Goal: Information Seeking & Learning: Compare options

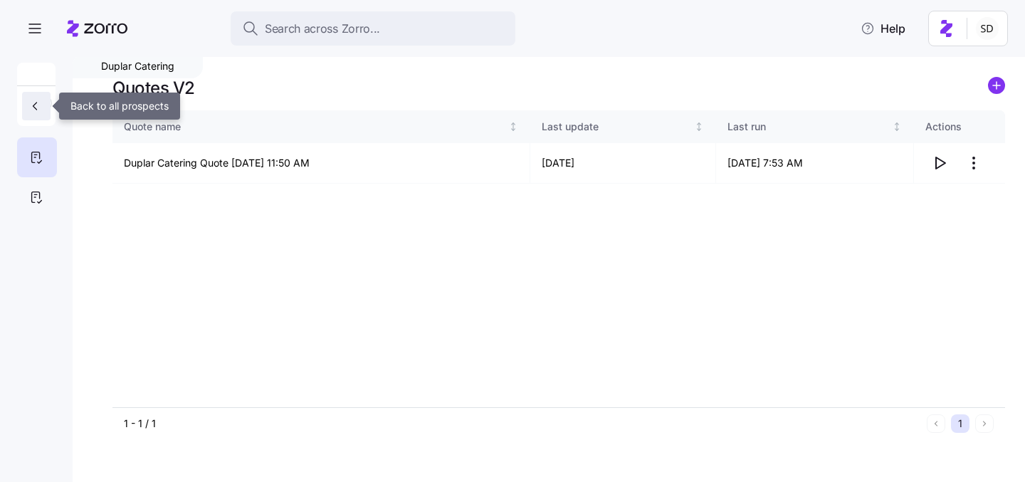
click at [31, 109] on icon "button" at bounding box center [35, 106] width 14 height 14
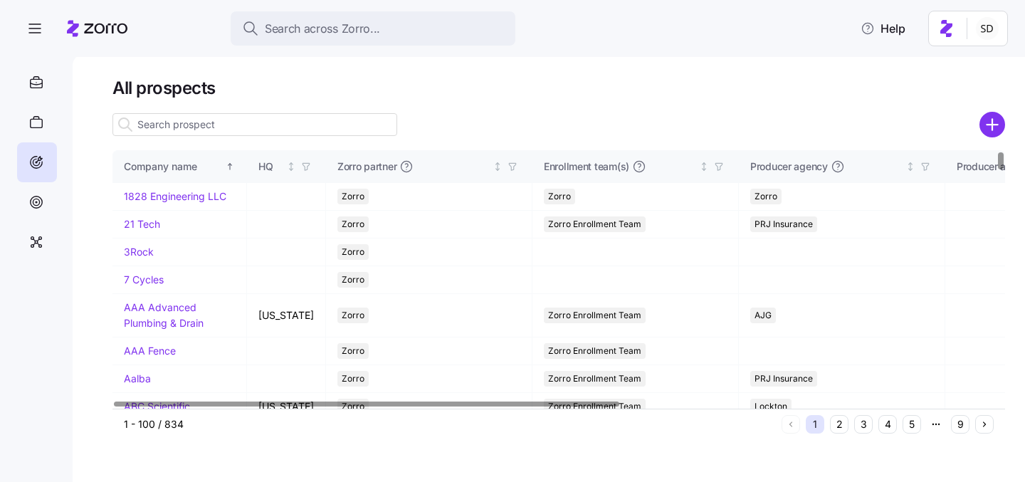
click at [211, 130] on input at bounding box center [254, 124] width 285 height 23
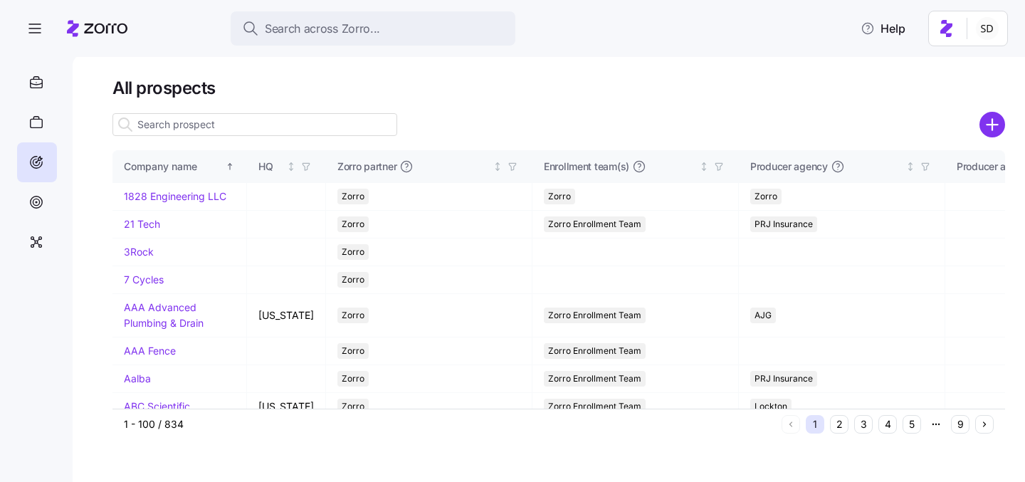
type input "m"
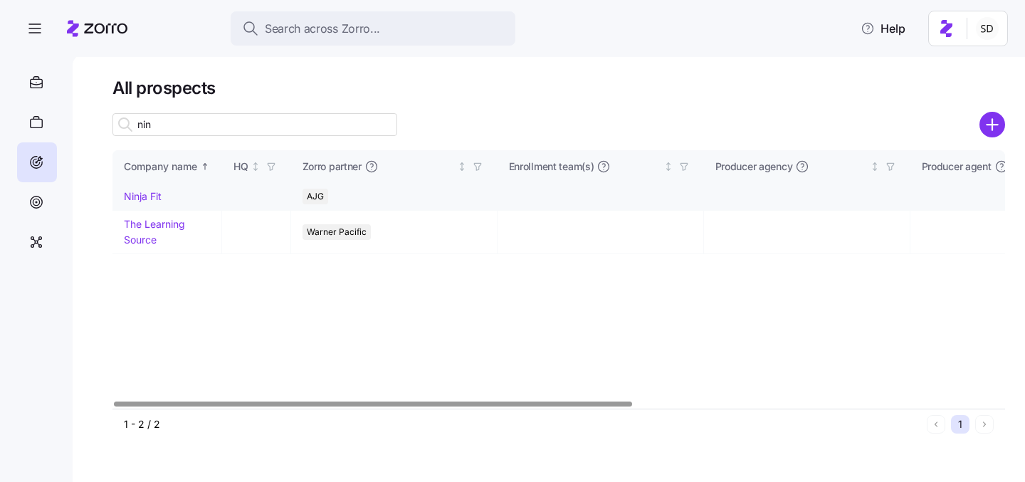
type input "nin"
click at [133, 196] on link "Ninja Fit" at bounding box center [143, 196] width 38 height 12
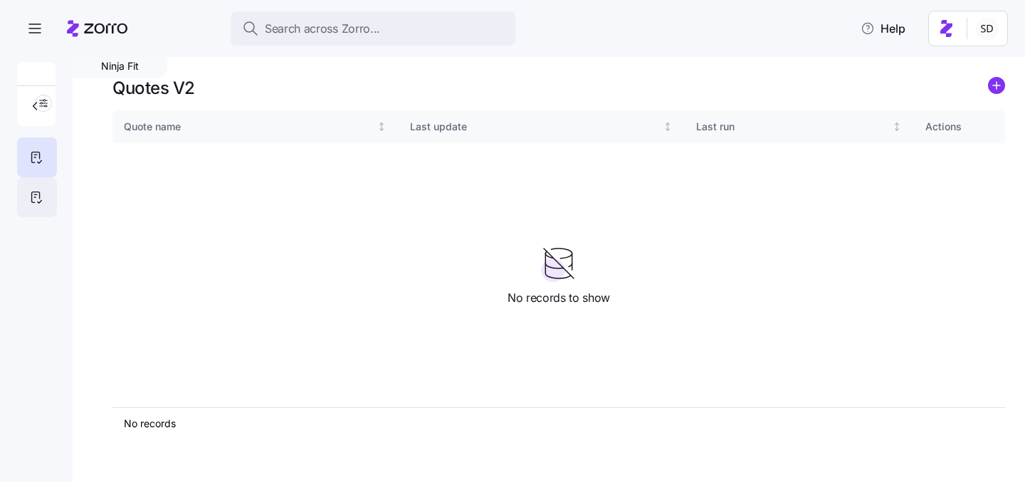
click at [33, 189] on icon at bounding box center [36, 197] width 16 height 17
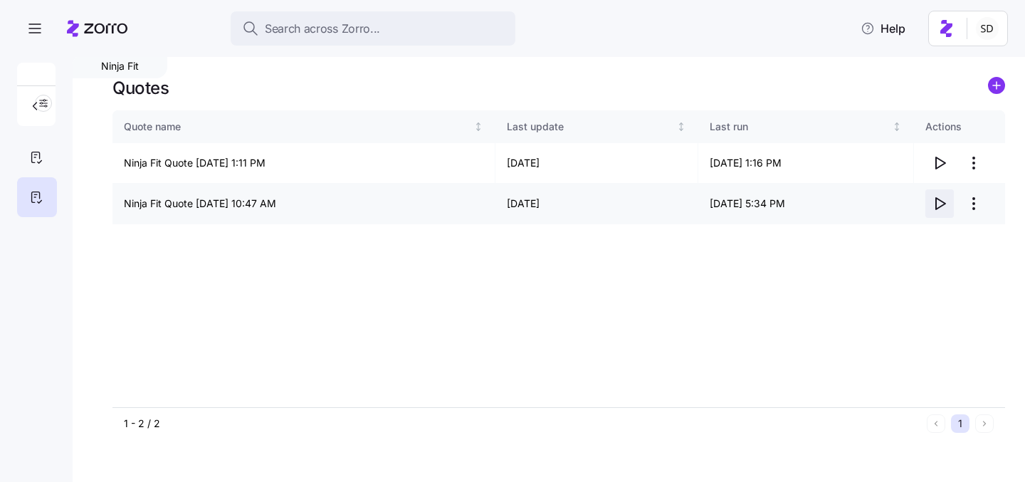
click at [938, 204] on icon "button" at bounding box center [939, 203] width 17 height 17
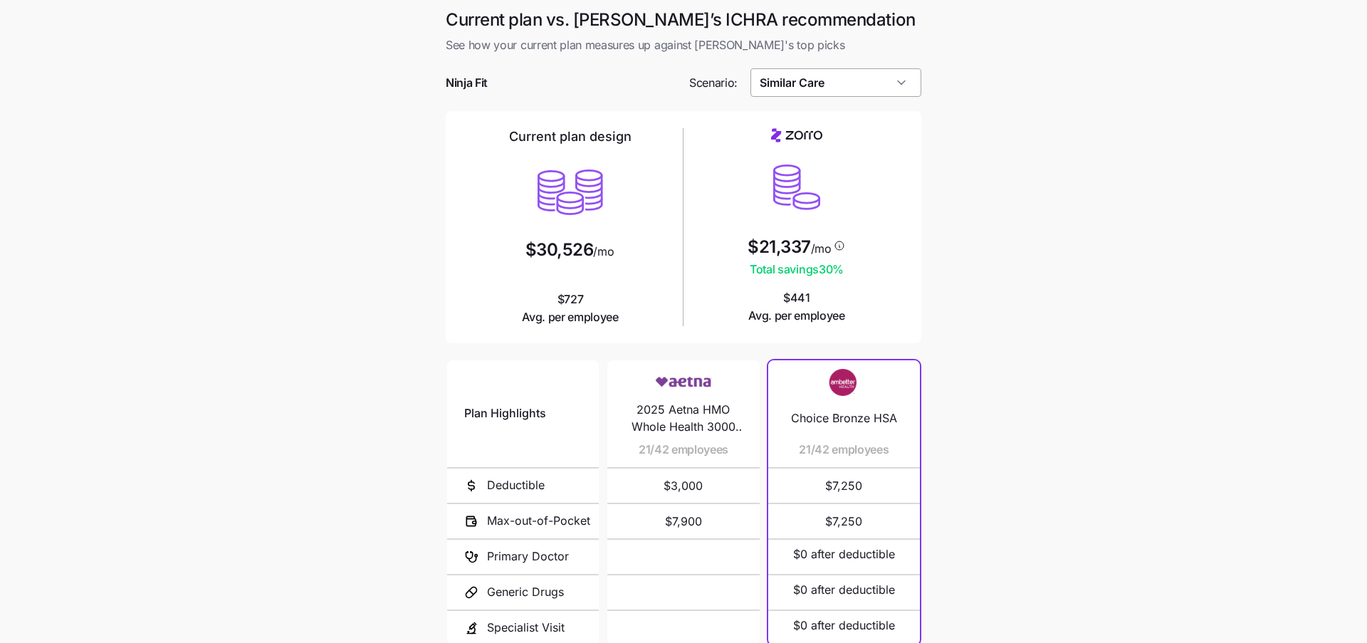
click at [877, 85] on input "Similar Care" at bounding box center [836, 82] width 172 height 28
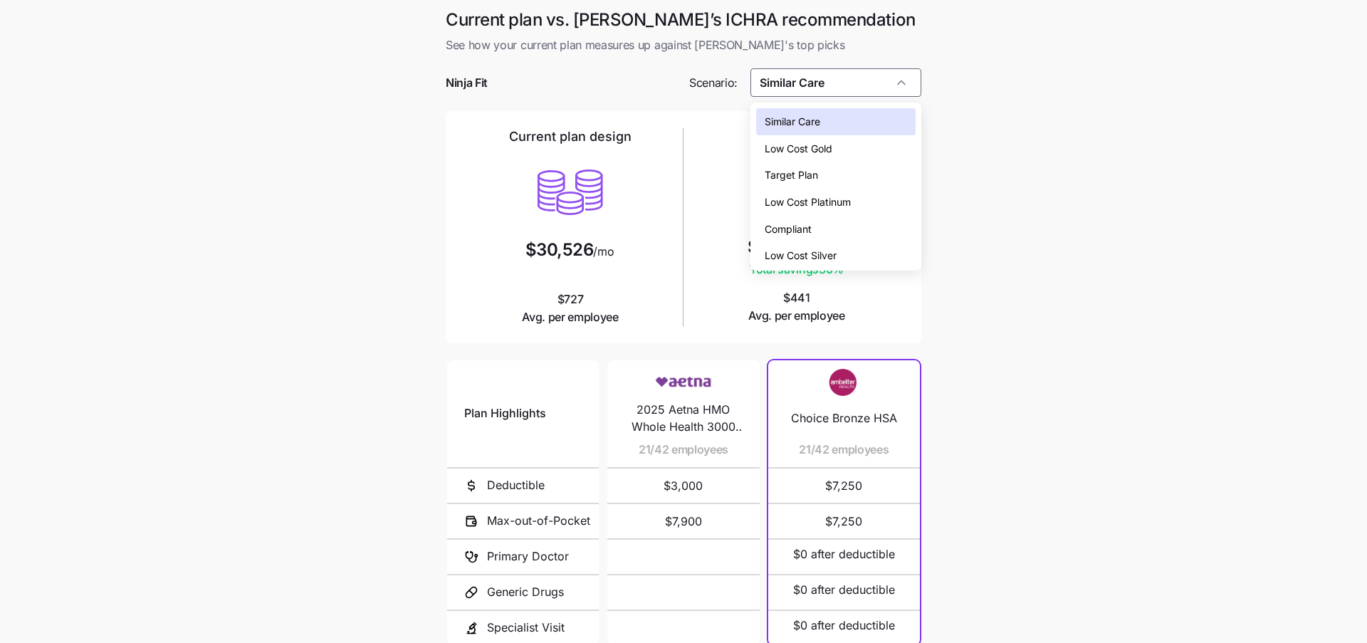
click at [855, 253] on div "Low Cost Silver" at bounding box center [836, 255] width 160 height 27
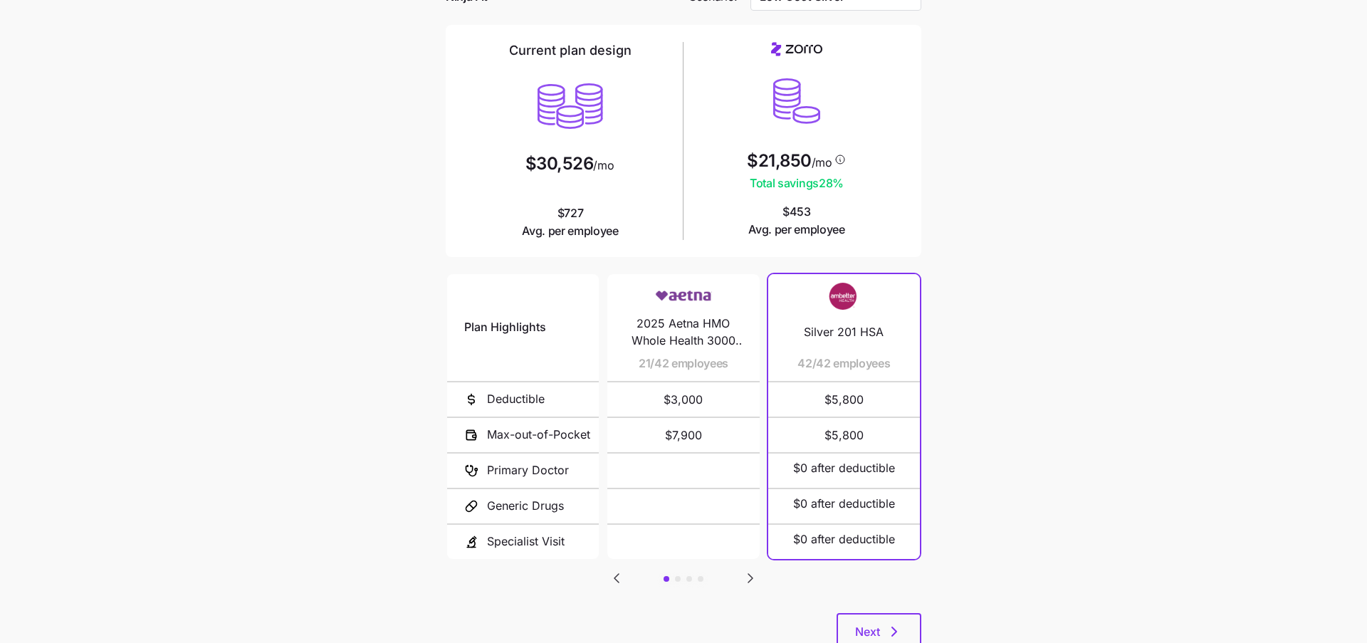
scroll to position [89, 0]
click at [750, 570] on icon "Go to next slide" at bounding box center [750, 575] width 17 height 17
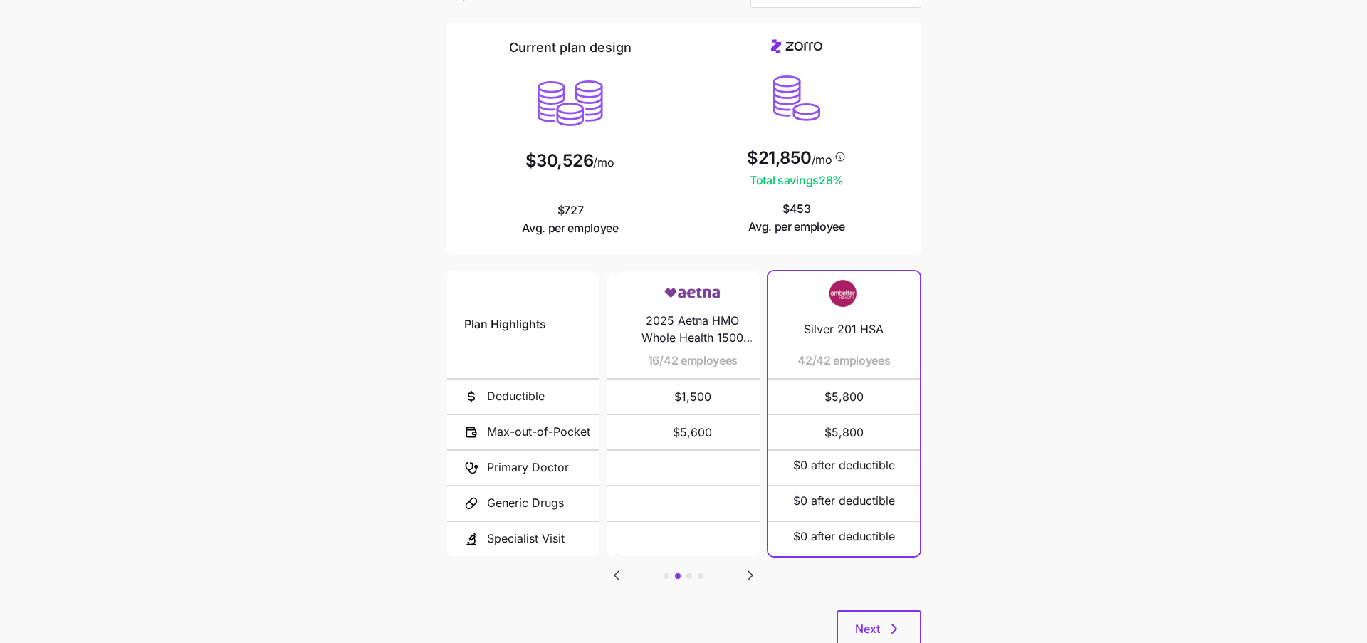
click at [751, 570] on icon "Go to next slide" at bounding box center [750, 575] width 17 height 17
click at [622, 574] on icon "Go to previous slide" at bounding box center [616, 575] width 17 height 17
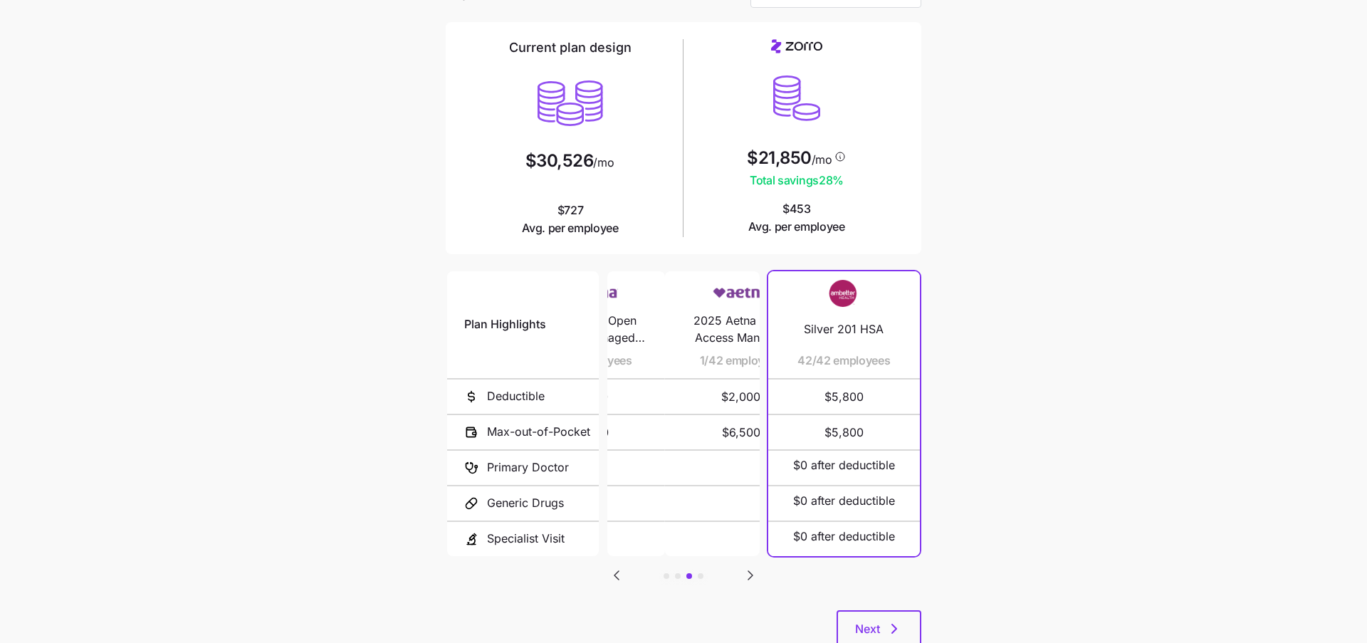
click at [622, 574] on icon "Go to previous slide" at bounding box center [616, 575] width 17 height 17
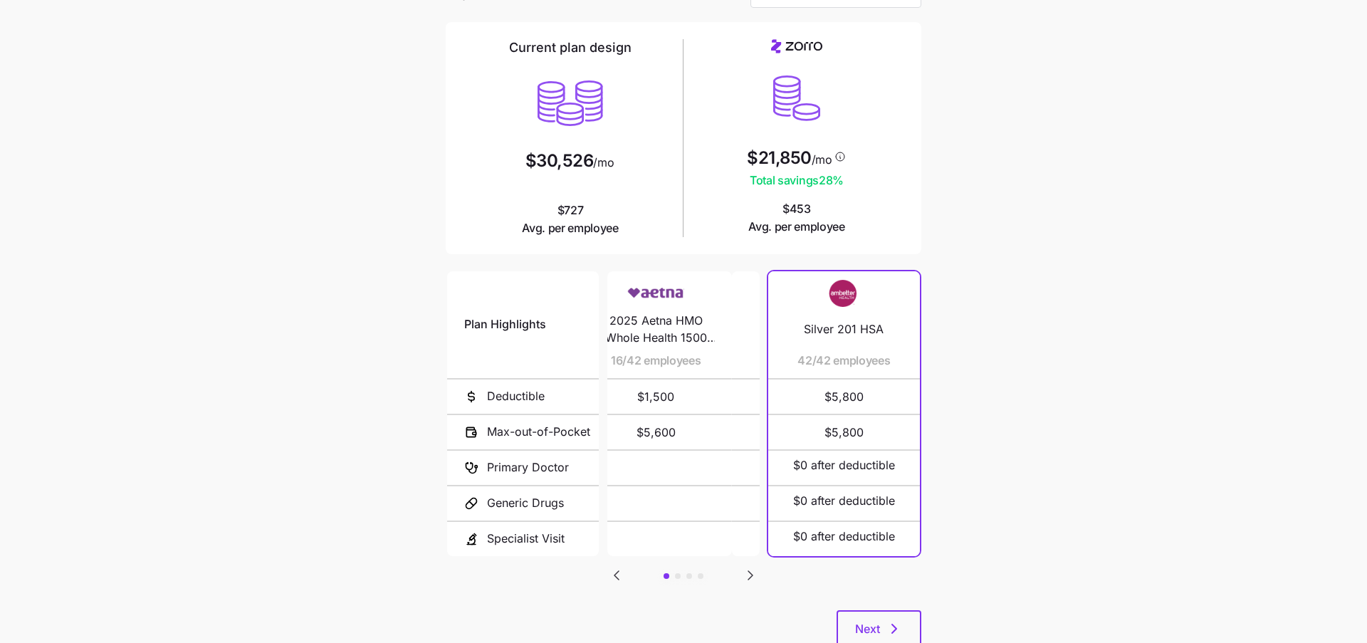
click at [622, 574] on icon "Go to previous slide" at bounding box center [616, 575] width 17 height 17
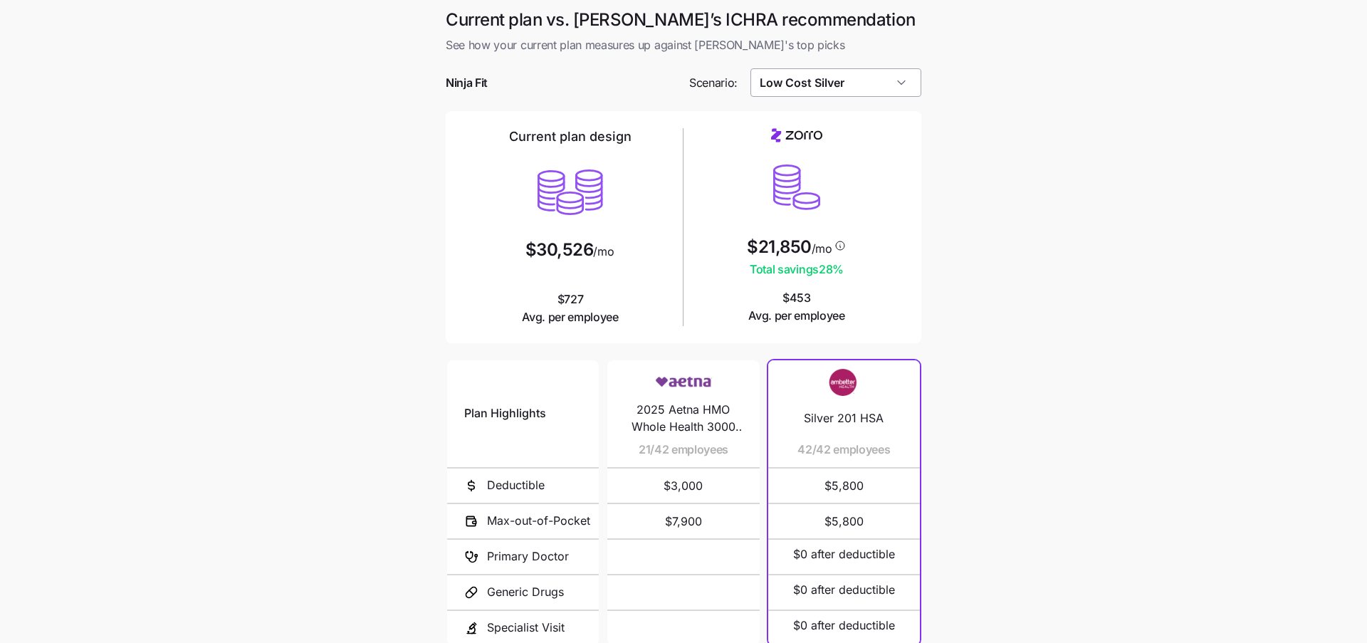
click at [896, 77] on input "Low Cost Silver" at bounding box center [836, 82] width 172 height 28
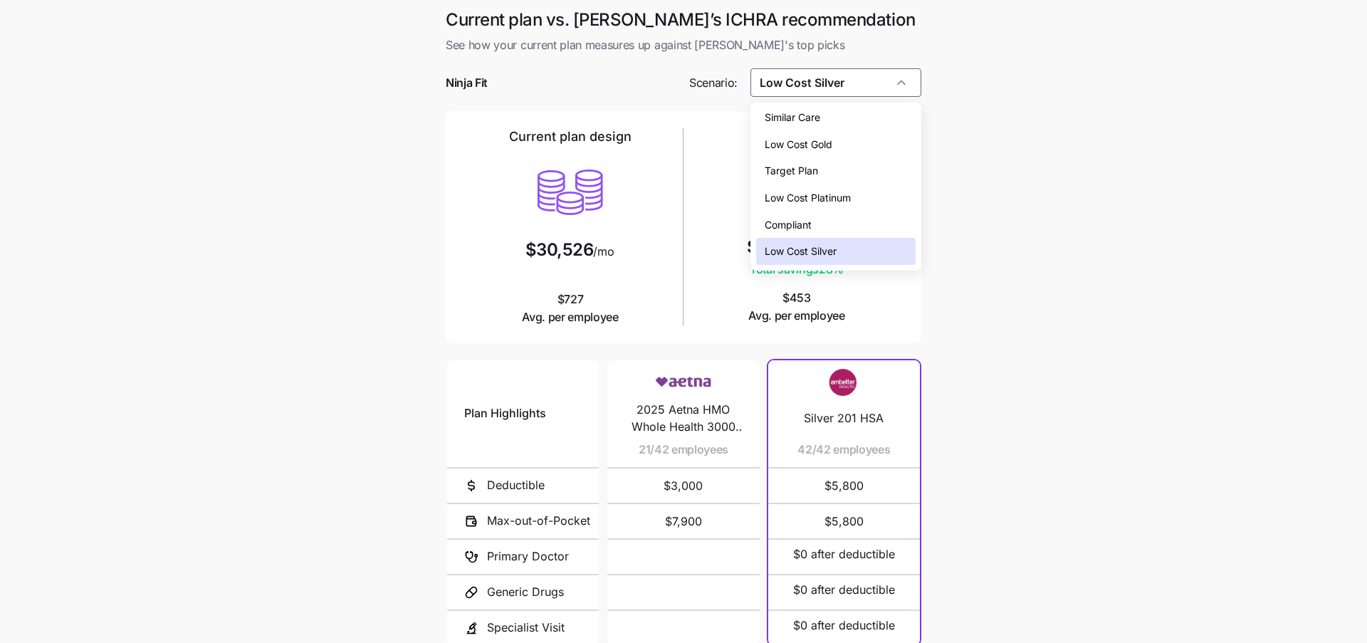
click at [860, 139] on div "Low Cost Gold" at bounding box center [836, 144] width 160 height 27
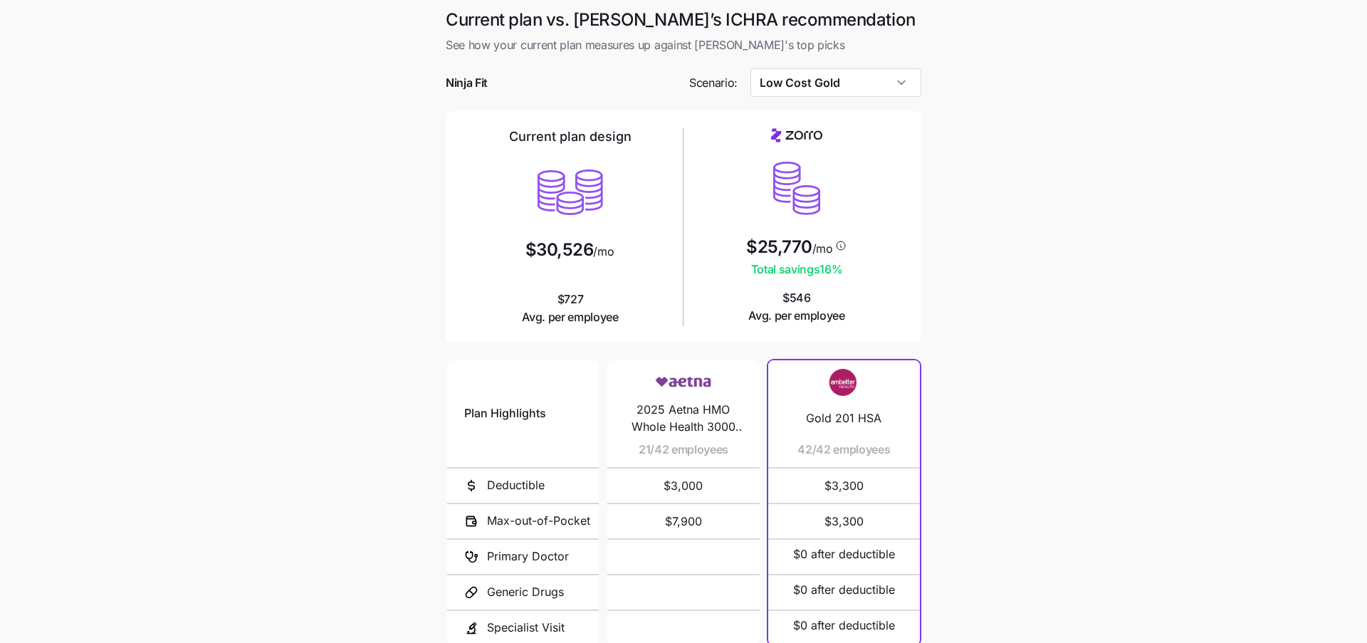
scroll to position [134, 0]
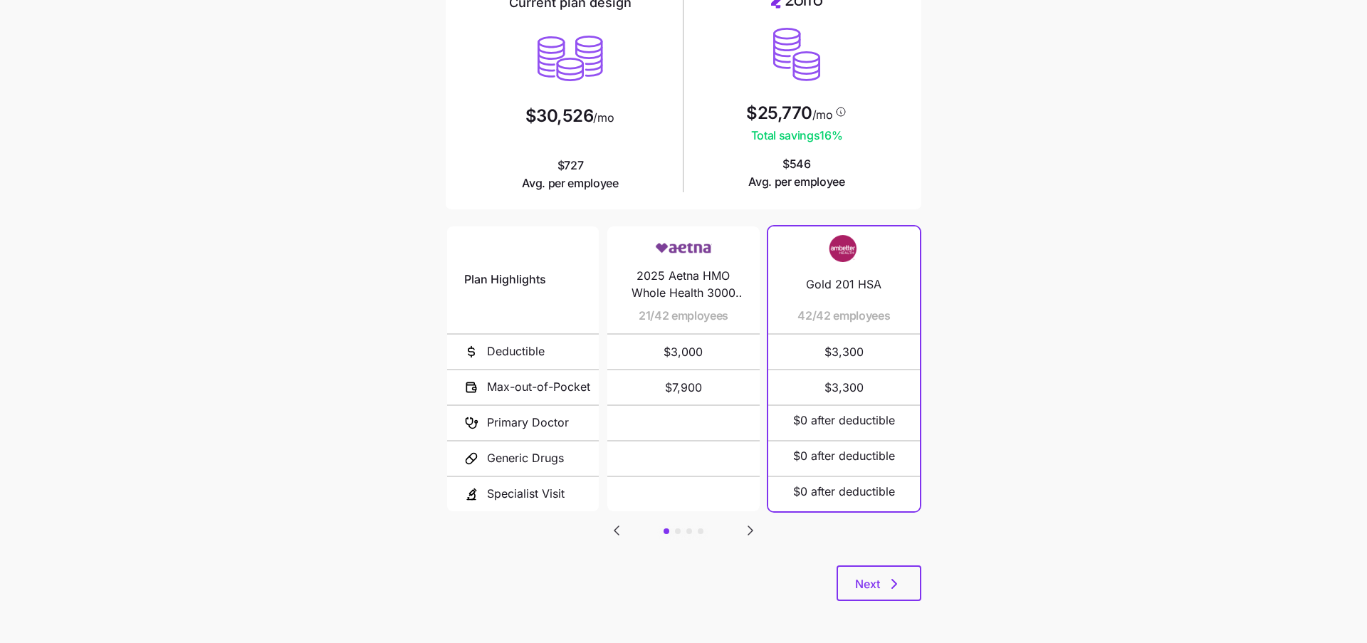
click at [748, 534] on icon "Go to next slide" at bounding box center [750, 530] width 17 height 17
click at [610, 530] on icon "Go to previous slide" at bounding box center [616, 530] width 17 height 17
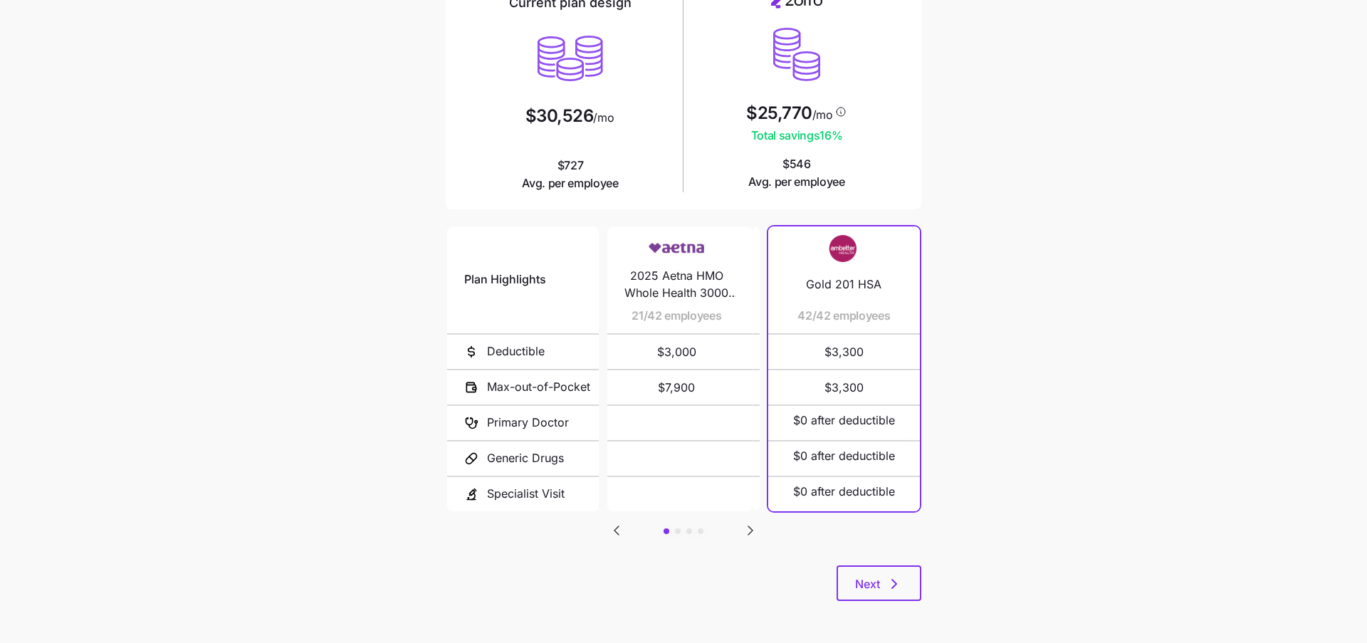
scroll to position [0, 0]
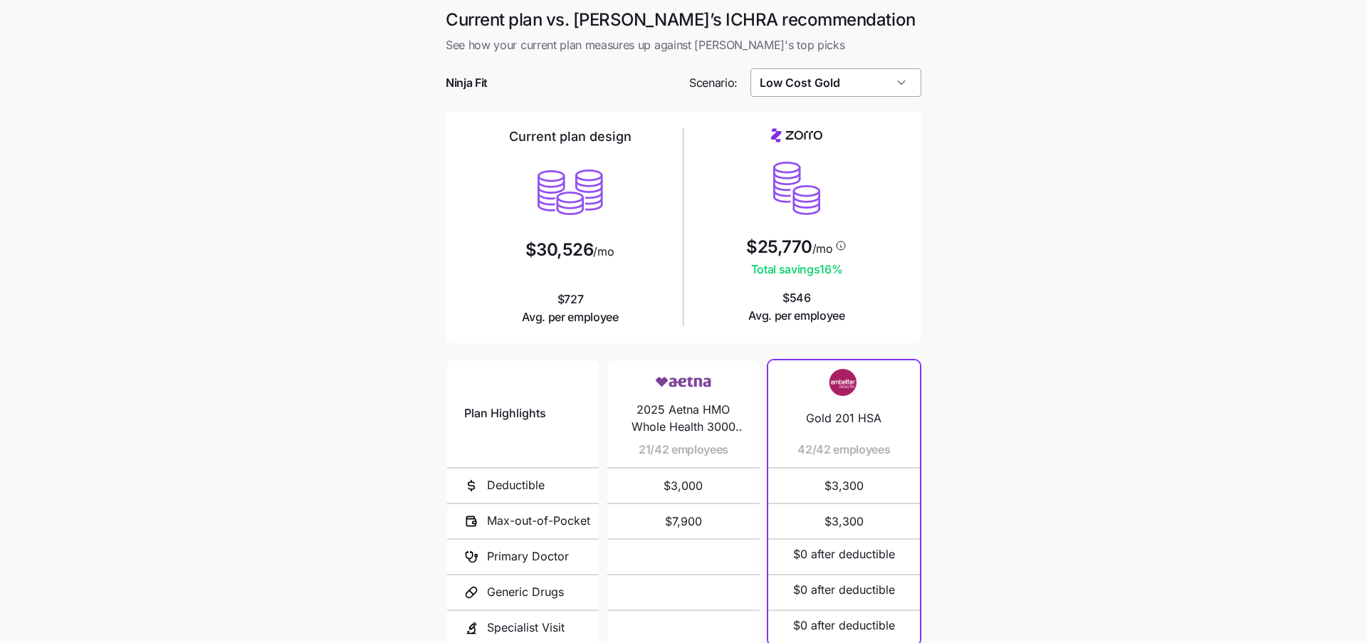
click at [848, 74] on input "Low Cost Gold" at bounding box center [836, 82] width 172 height 28
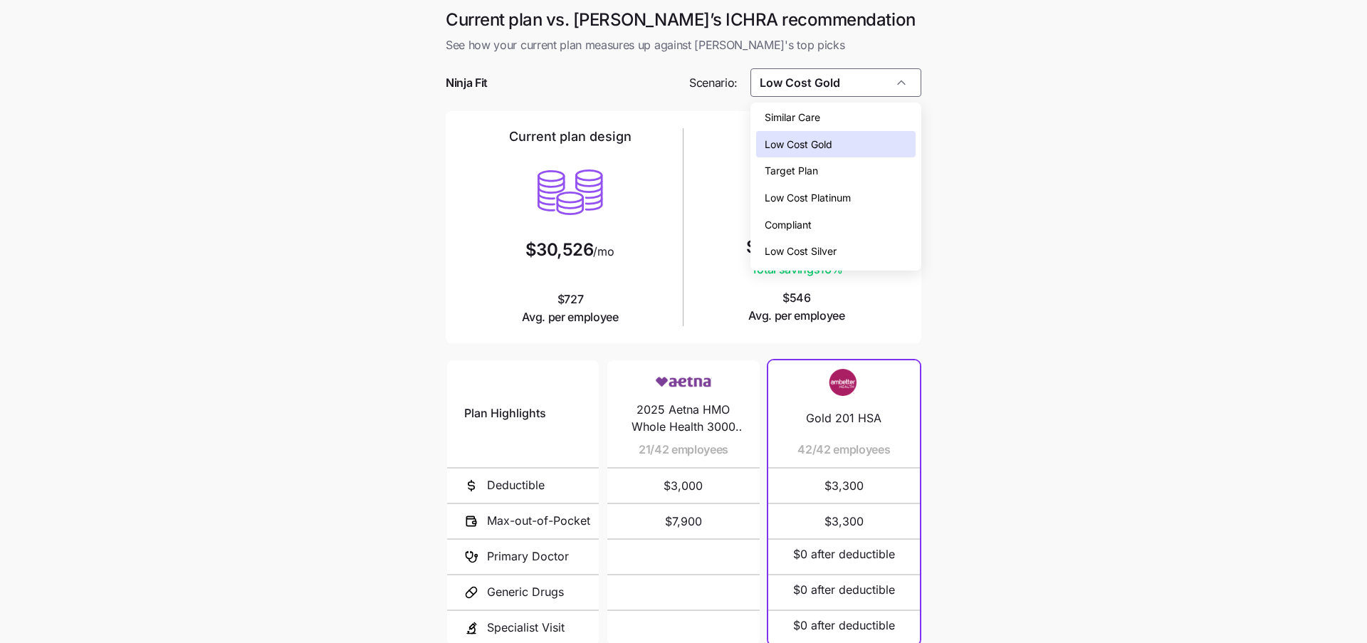
click at [836, 197] on span "Low Cost Platinum" at bounding box center [808, 198] width 86 height 16
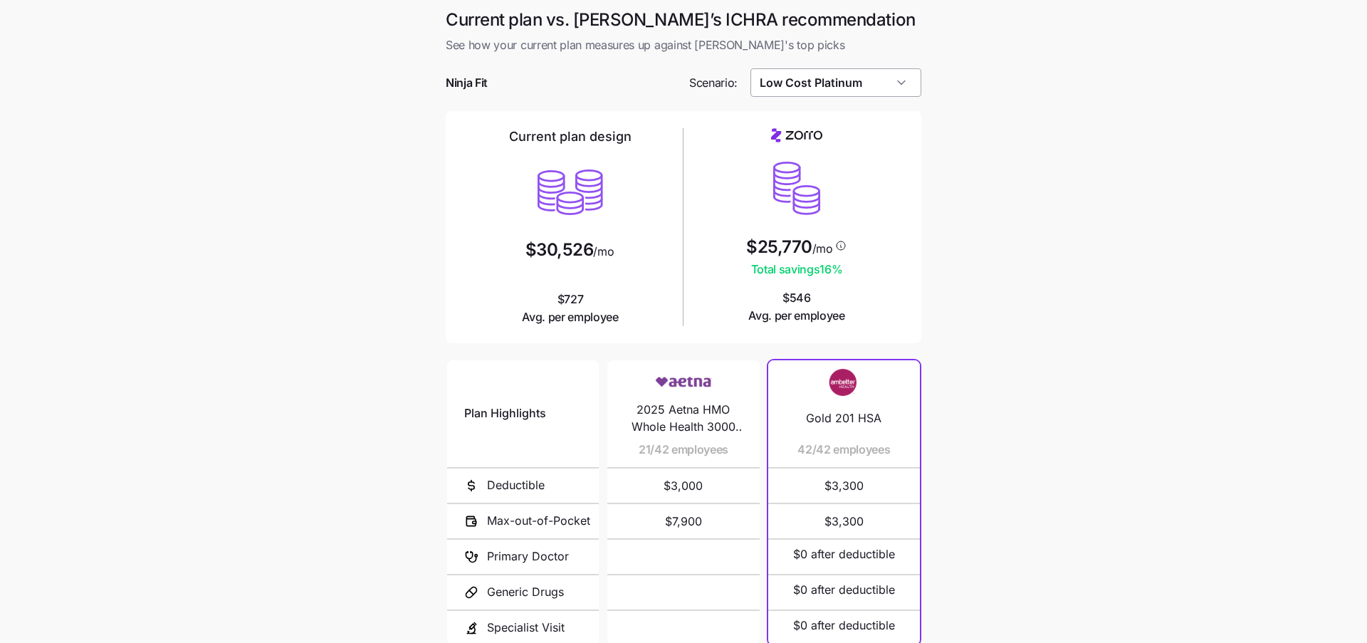
click at [848, 89] on input "Low Cost Platinum" at bounding box center [836, 82] width 172 height 28
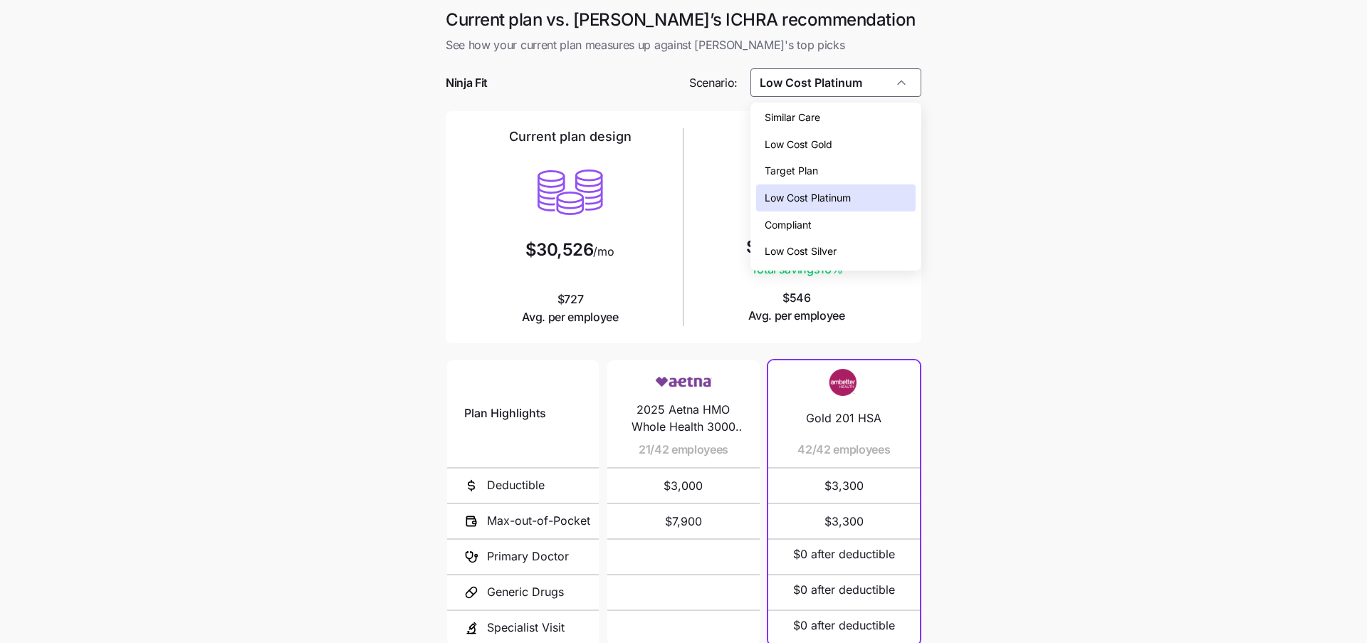
click at [834, 229] on div "Compliant" at bounding box center [836, 224] width 160 height 27
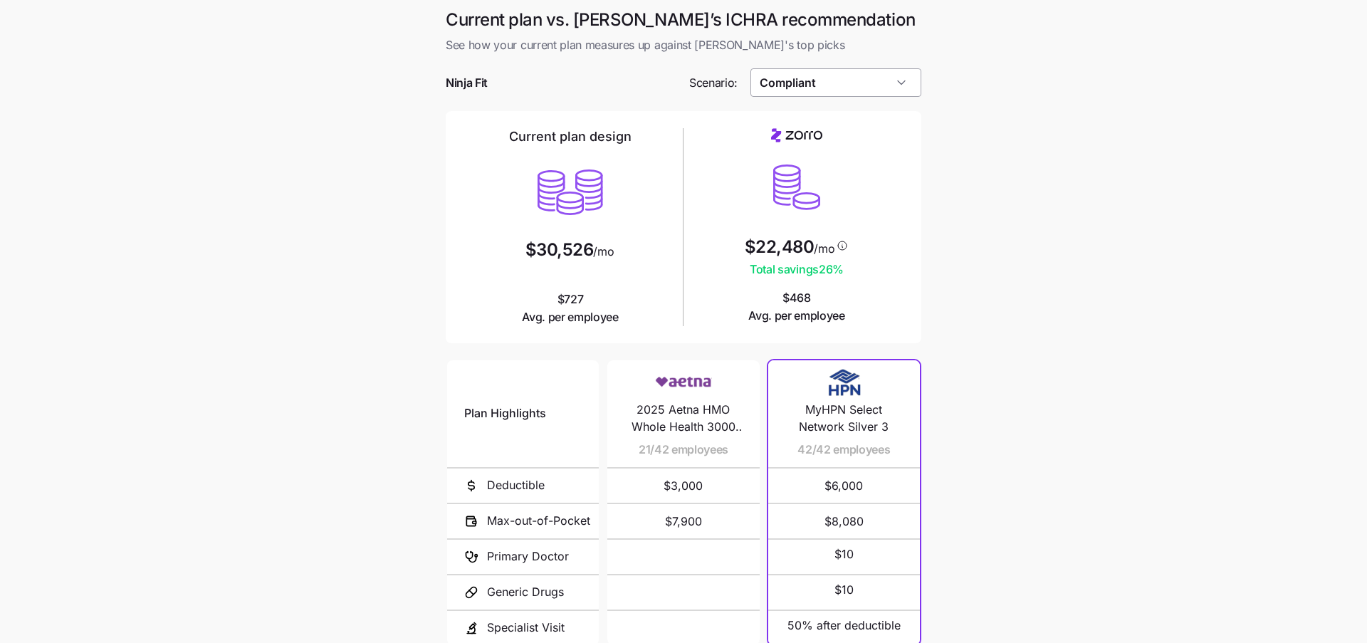
click at [856, 73] on input "Compliant" at bounding box center [836, 82] width 172 height 28
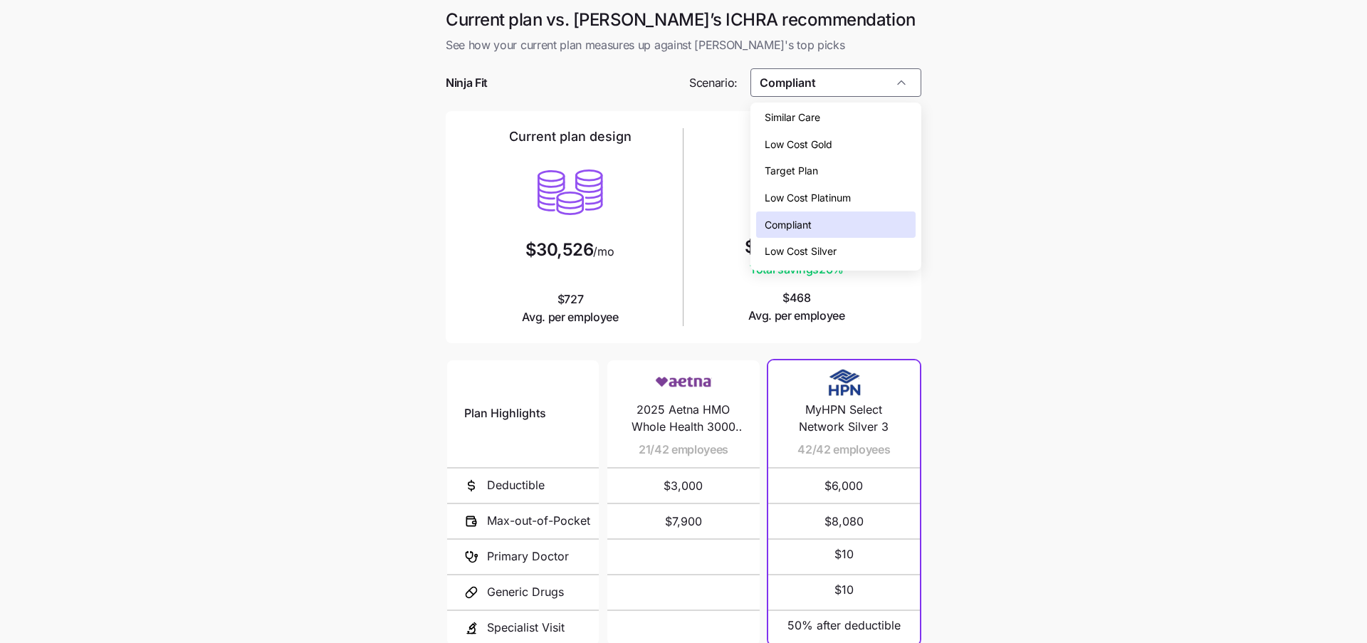
click at [842, 122] on div "Similar Care" at bounding box center [836, 117] width 160 height 27
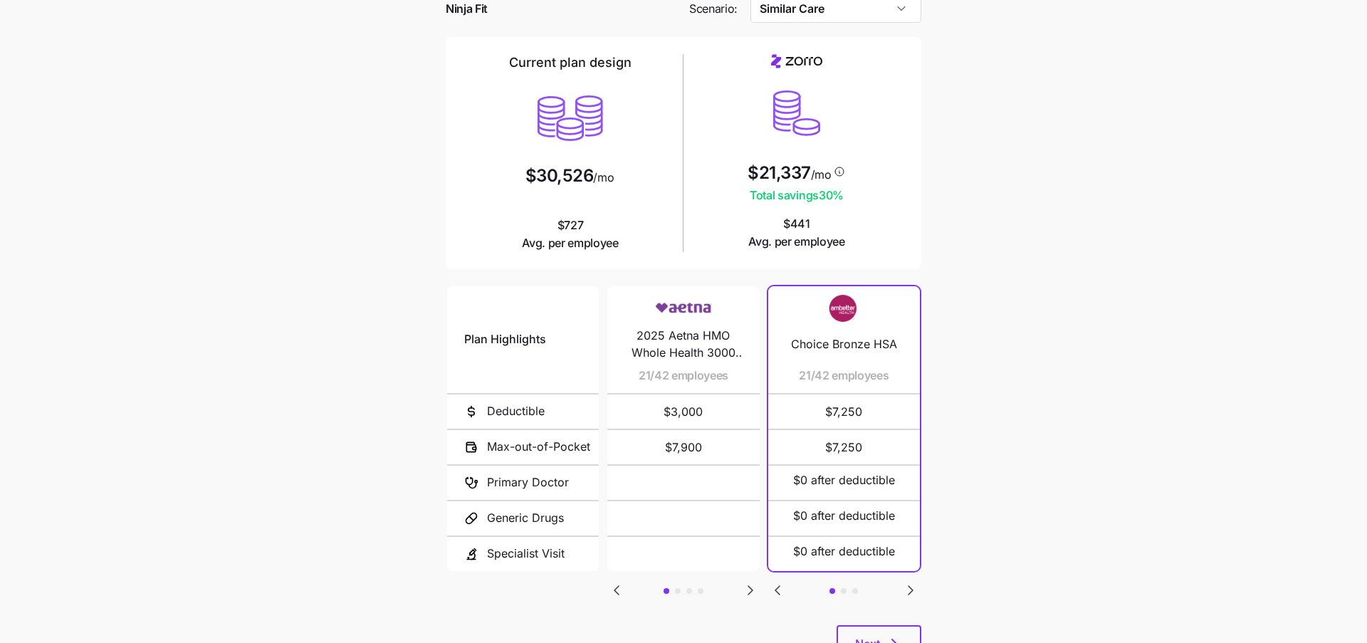
scroll to position [103, 0]
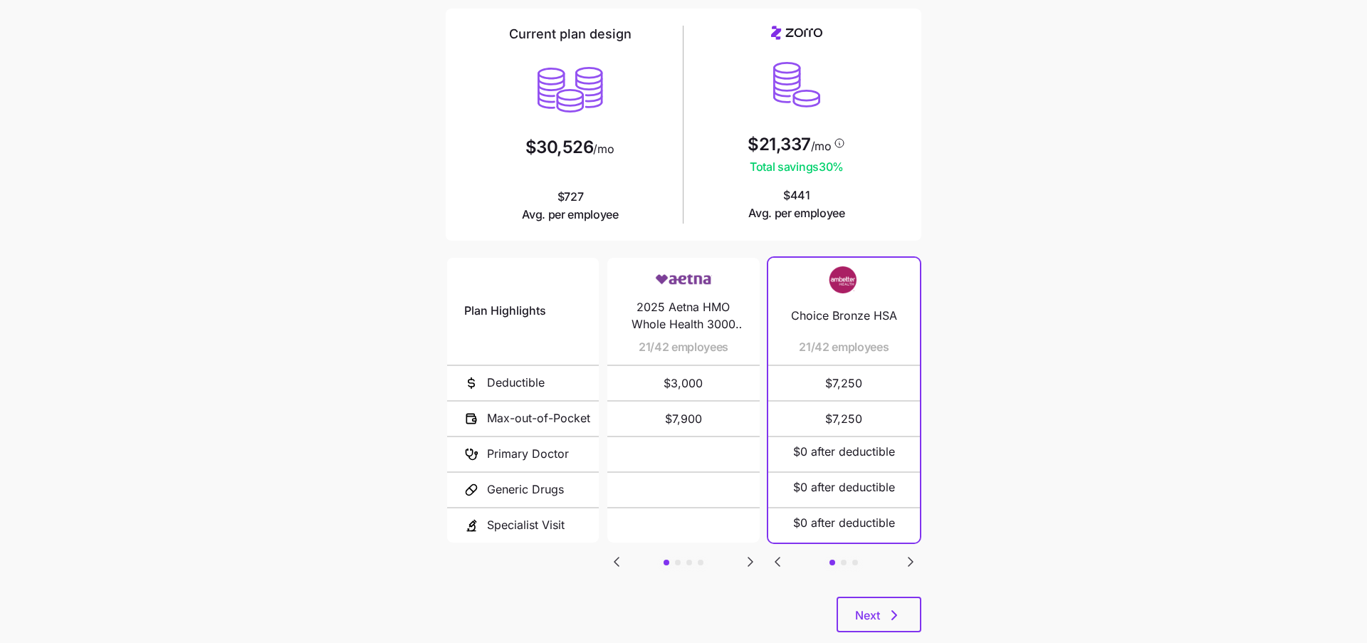
click at [751, 560] on icon "Go to next slide" at bounding box center [750, 562] width 4 height 9
click at [752, 561] on icon "Go to next slide" at bounding box center [750, 561] width 17 height 17
click at [619, 565] on icon "Go to previous slide" at bounding box center [616, 561] width 17 height 17
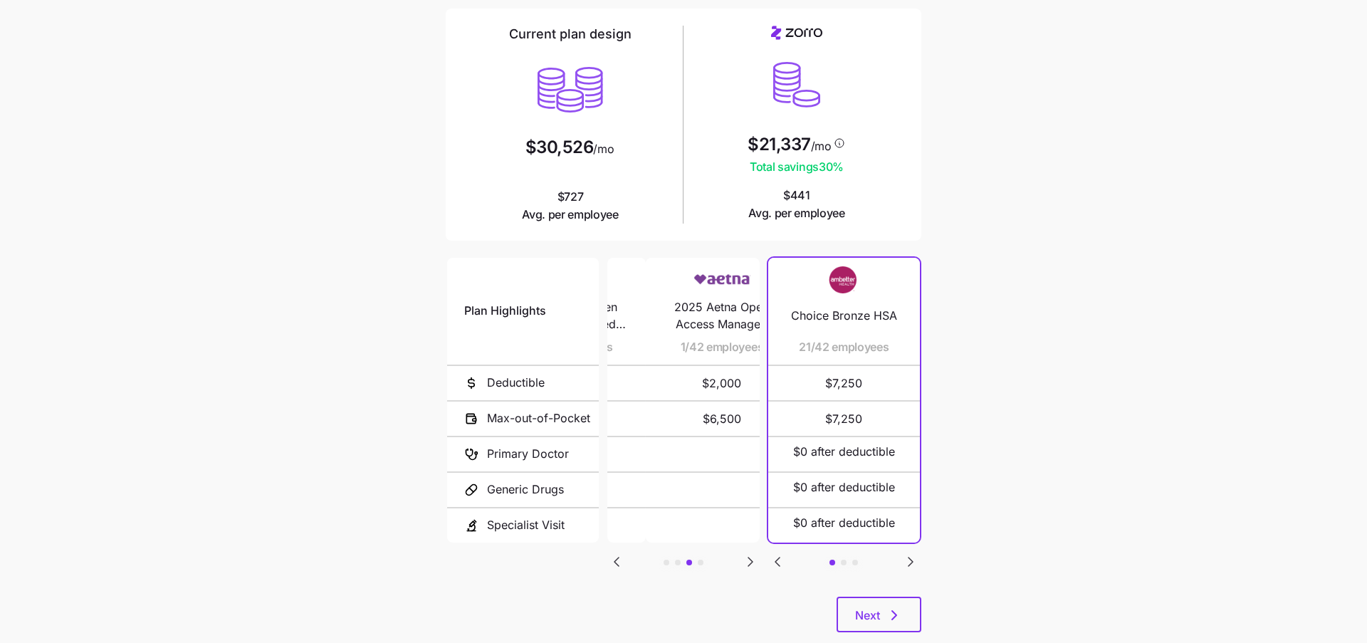
click at [619, 565] on icon "Go to previous slide" at bounding box center [616, 561] width 17 height 17
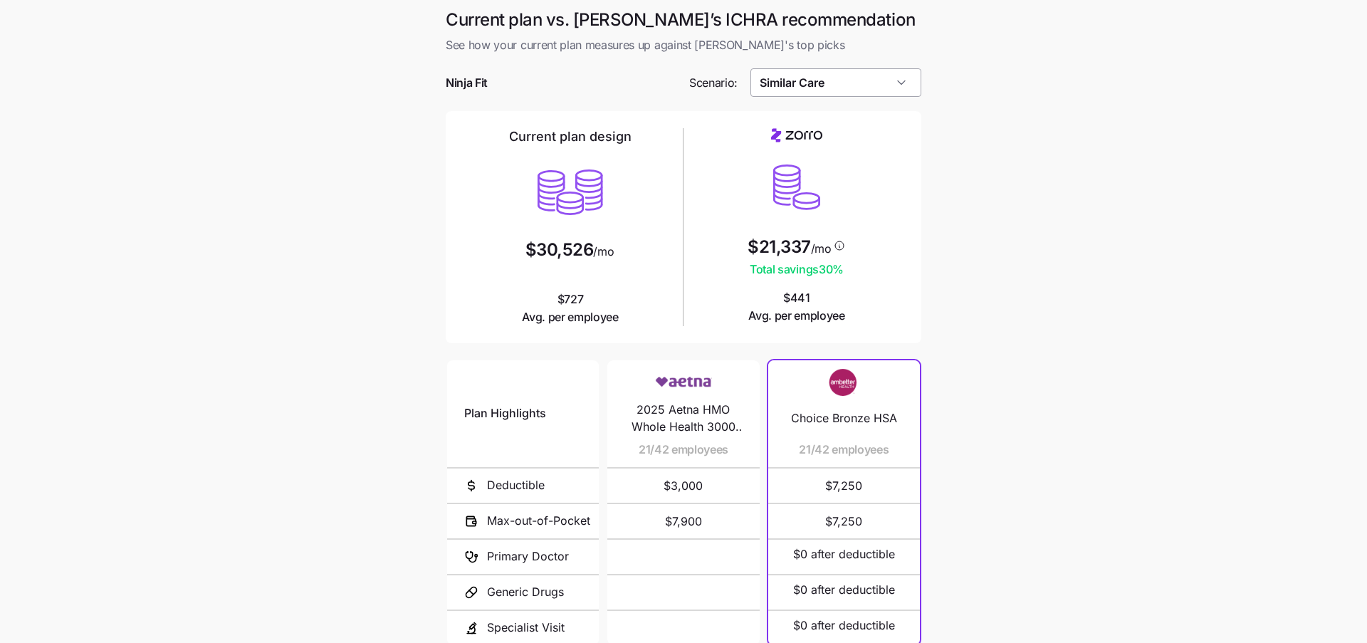
click at [753, 92] on input "Similar Care" at bounding box center [836, 82] width 172 height 28
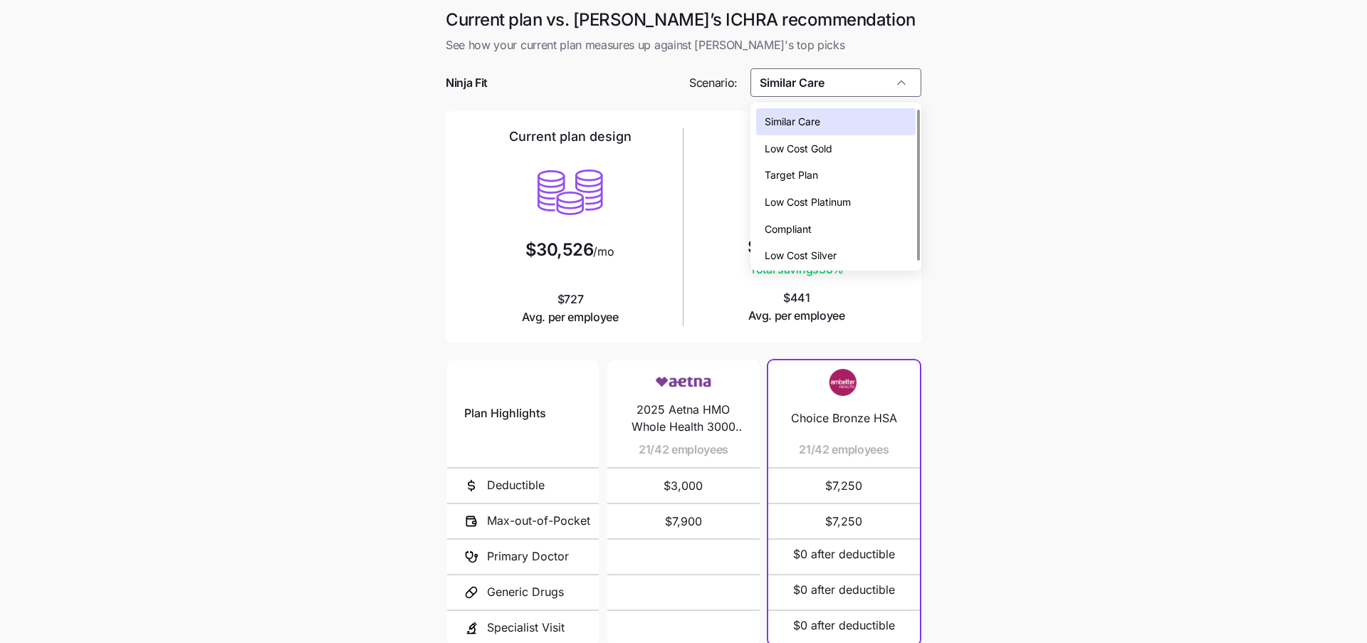
click at [812, 255] on span "Low Cost Silver" at bounding box center [801, 256] width 72 height 16
type input "Low Cost Silver"
